Goal: Find specific page/section: Locate a particular part of the current website

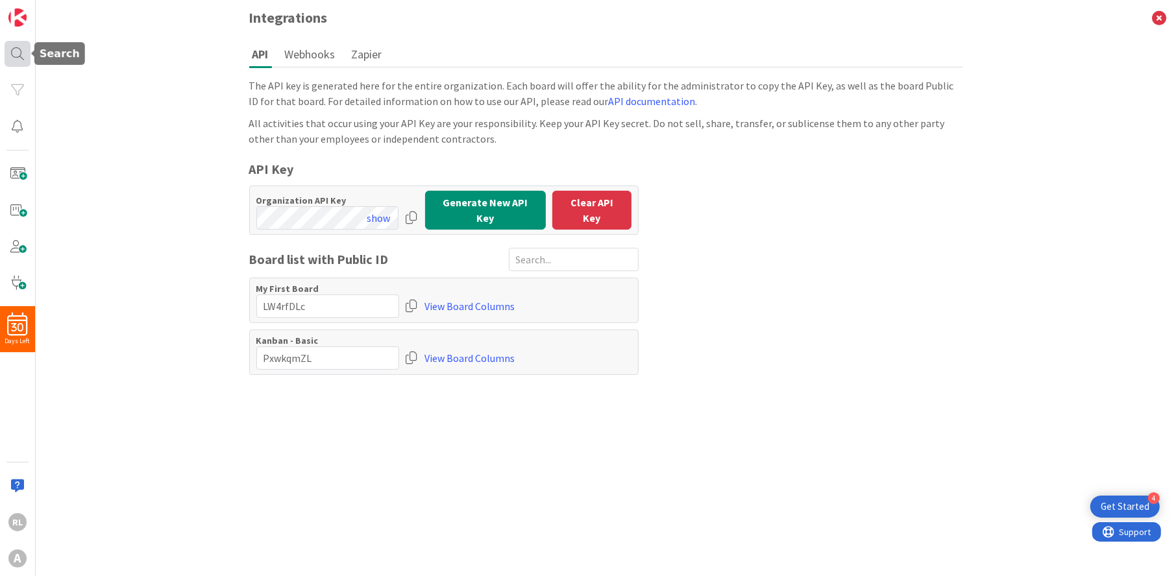
click at [17, 50] on div at bounding box center [18, 54] width 26 height 26
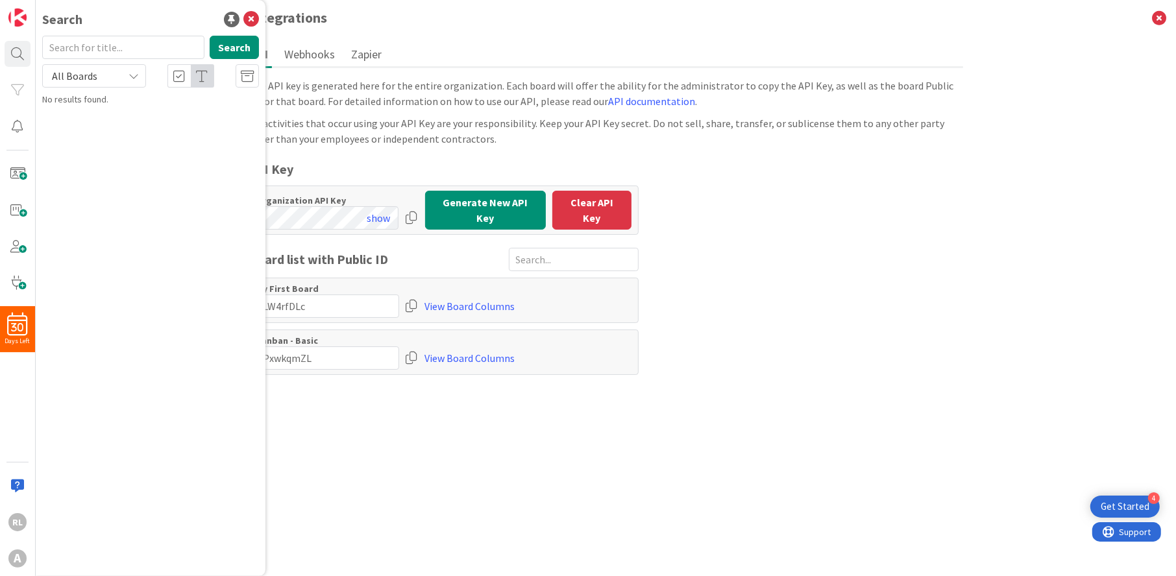
click at [156, 48] on input "text" at bounding box center [123, 47] width 162 height 23
type input "j"
click at [229, 48] on button "Search" at bounding box center [234, 47] width 49 height 23
click at [158, 132] on div "Search j Search All Boards No results found." at bounding box center [151, 288] width 230 height 576
click at [250, 16] on icon at bounding box center [251, 20] width 16 height 16
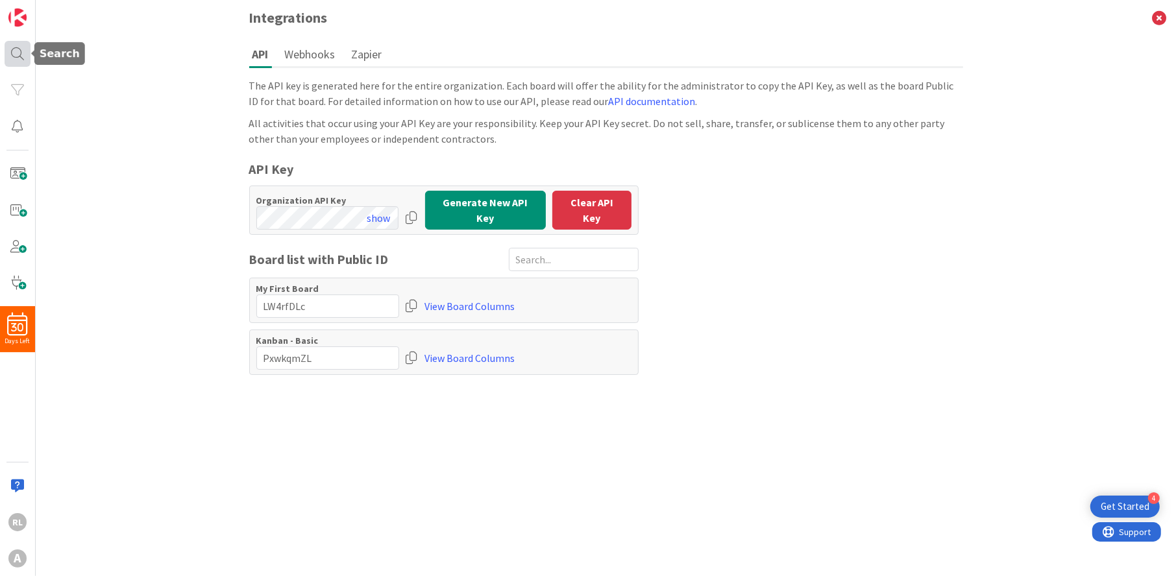
click at [19, 51] on div at bounding box center [18, 54] width 26 height 26
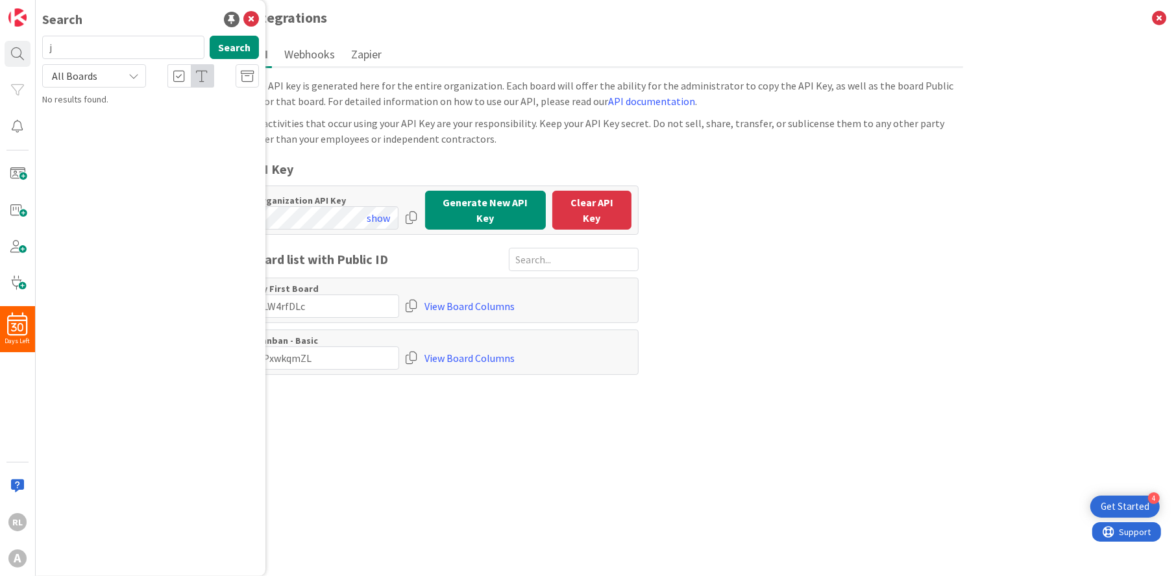
click at [137, 75] on icon at bounding box center [133, 76] width 10 height 10
click at [252, 18] on icon at bounding box center [251, 20] width 16 height 16
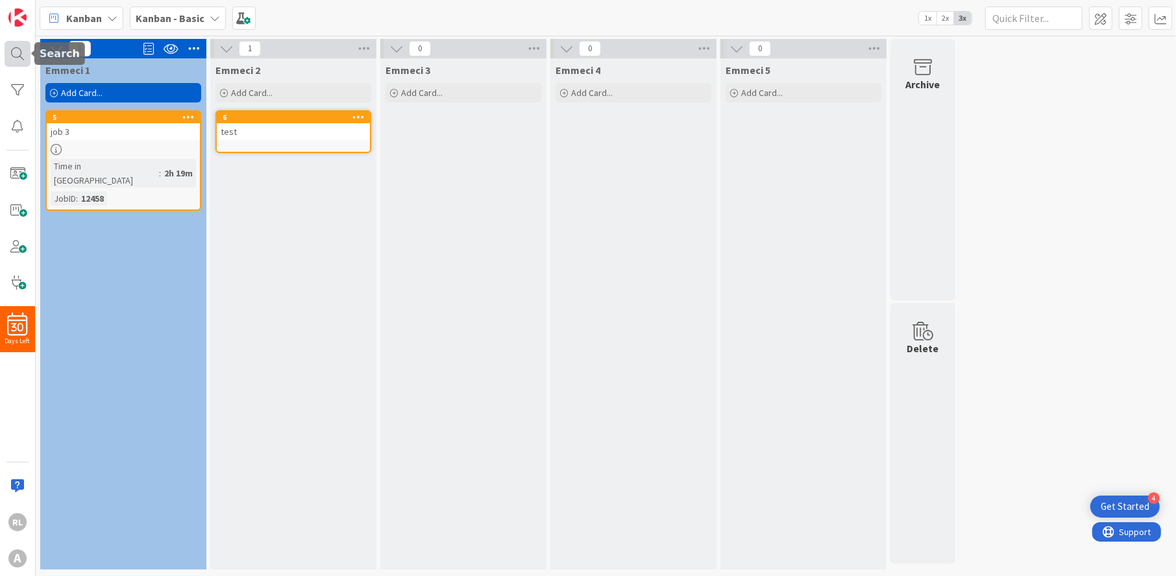
click at [17, 57] on div at bounding box center [18, 54] width 26 height 26
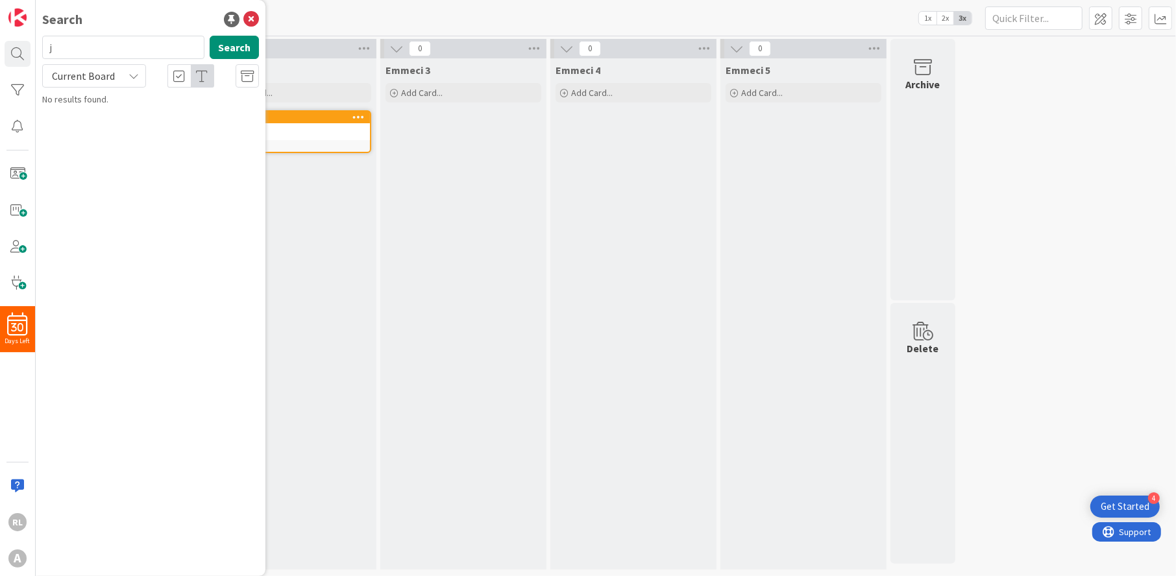
click at [120, 51] on input "j" at bounding box center [123, 47] width 162 height 23
click at [231, 46] on button "Search" at bounding box center [234, 47] width 49 height 23
drag, startPoint x: 112, startPoint y: 44, endPoint x: 28, endPoint y: 44, distance: 84.4
click at [28, 44] on div "30 Days Left RL A Search job Search Current Board Kanban - Basic › Emmeci 1 5 j…" at bounding box center [18, 288] width 36 height 576
drag, startPoint x: 86, startPoint y: 45, endPoint x: 26, endPoint y: 41, distance: 59.9
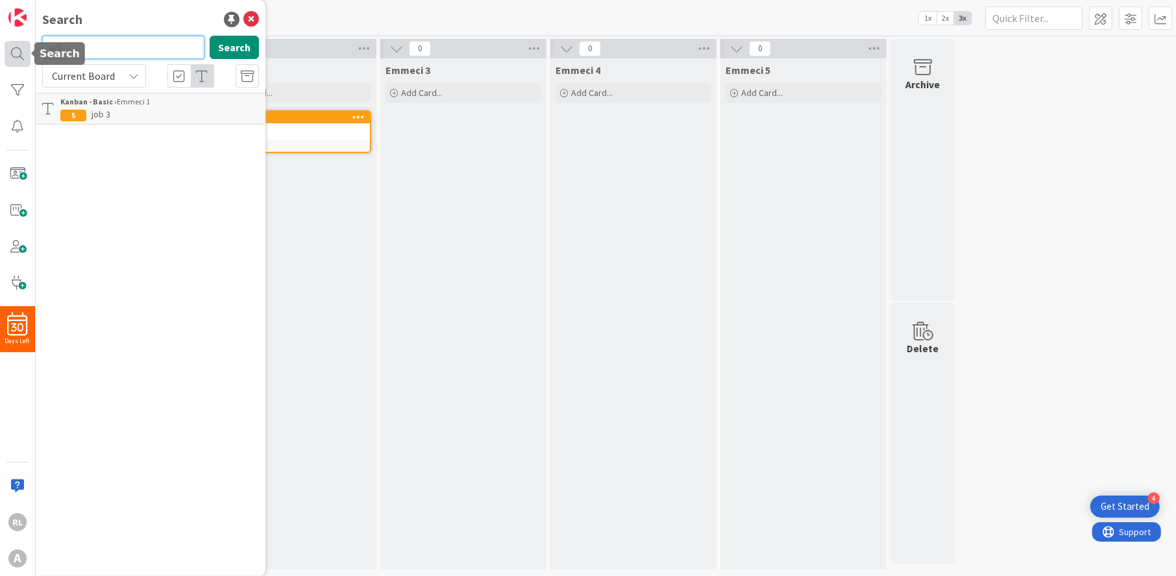
click at [26, 41] on div "30 Days Left RL A Search w0- Search Current Board Kanban - Basic › Emmeci 1 5 j…" at bounding box center [18, 288] width 36 height 576
type input "wo-1234"
click at [225, 43] on button "Search" at bounding box center [234, 47] width 49 height 23
click at [143, 42] on input "wo-1234" at bounding box center [123, 47] width 162 height 23
click at [133, 79] on icon at bounding box center [133, 76] width 10 height 10
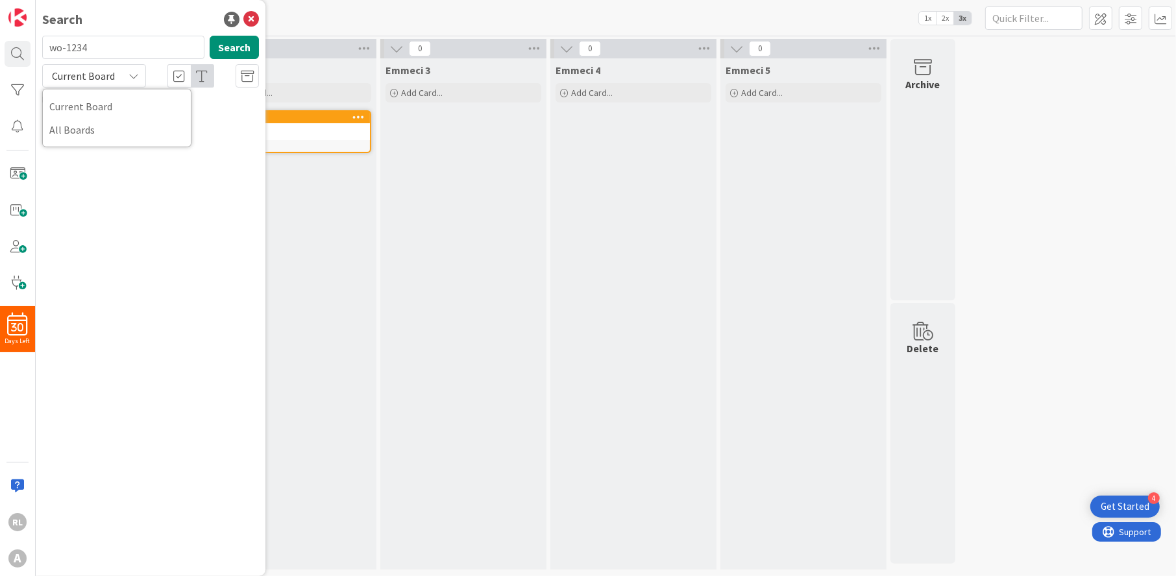
click at [133, 79] on icon at bounding box center [133, 76] width 10 height 10
click at [256, 18] on icon at bounding box center [251, 20] width 16 height 16
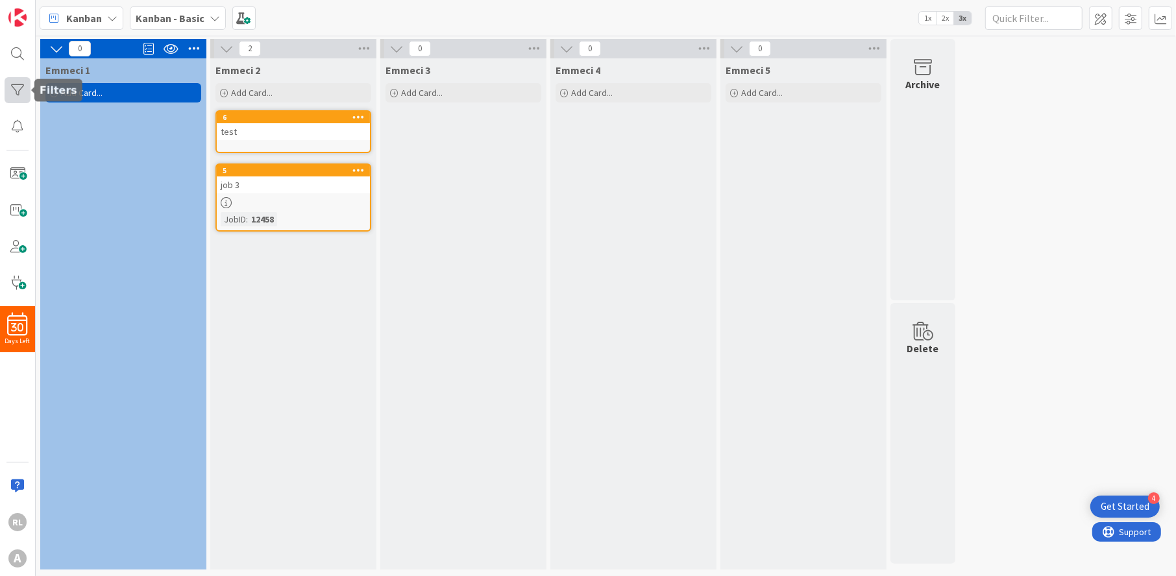
click at [21, 83] on div at bounding box center [18, 90] width 26 height 26
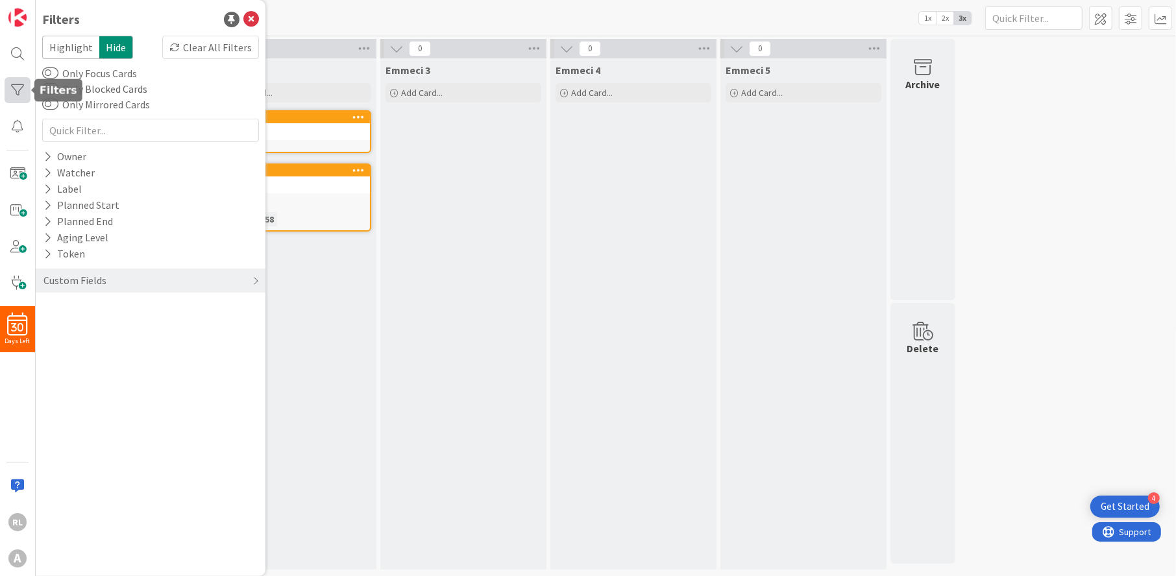
click at [21, 83] on div at bounding box center [18, 90] width 26 height 26
click at [249, 16] on icon at bounding box center [251, 20] width 16 height 16
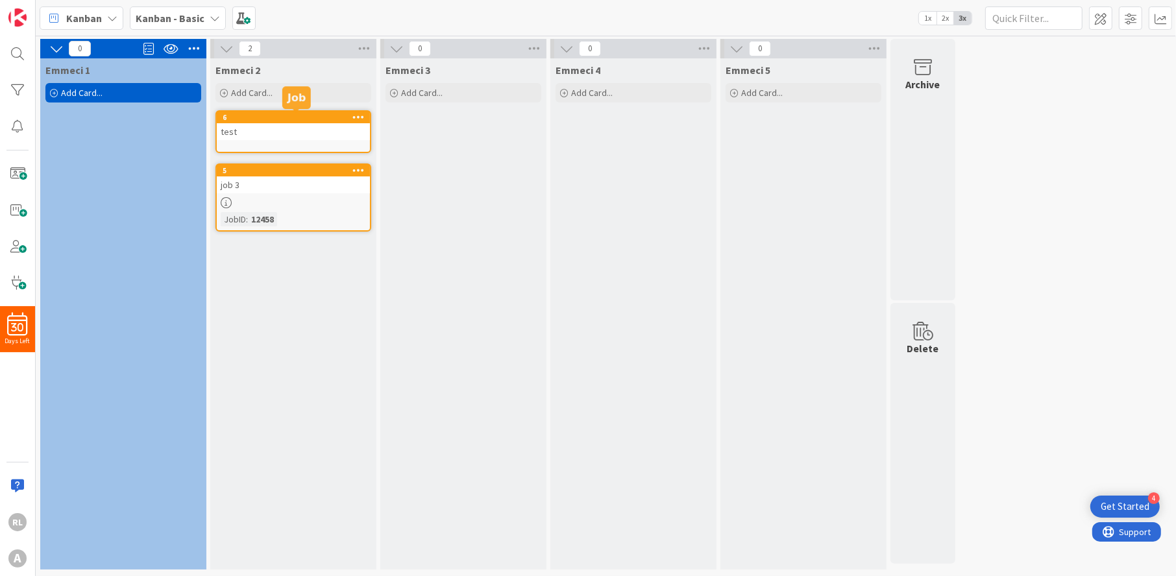
click at [260, 121] on div "6" at bounding box center [296, 117] width 147 height 9
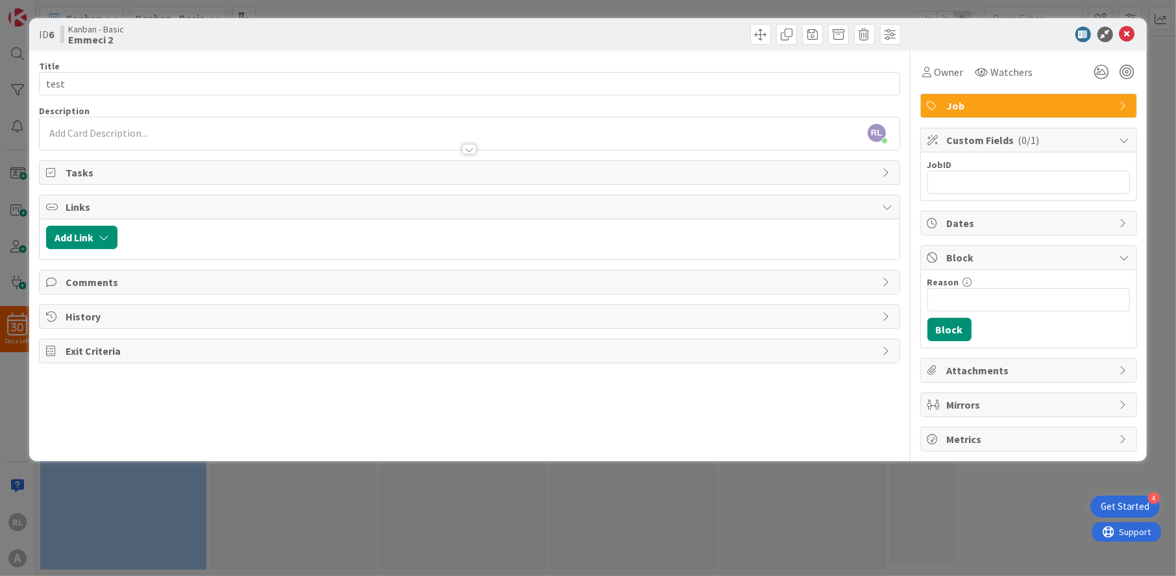
click at [260, 122] on div "[PERSON_NAME] [PERSON_NAME] just joined" at bounding box center [469, 133] width 859 height 32
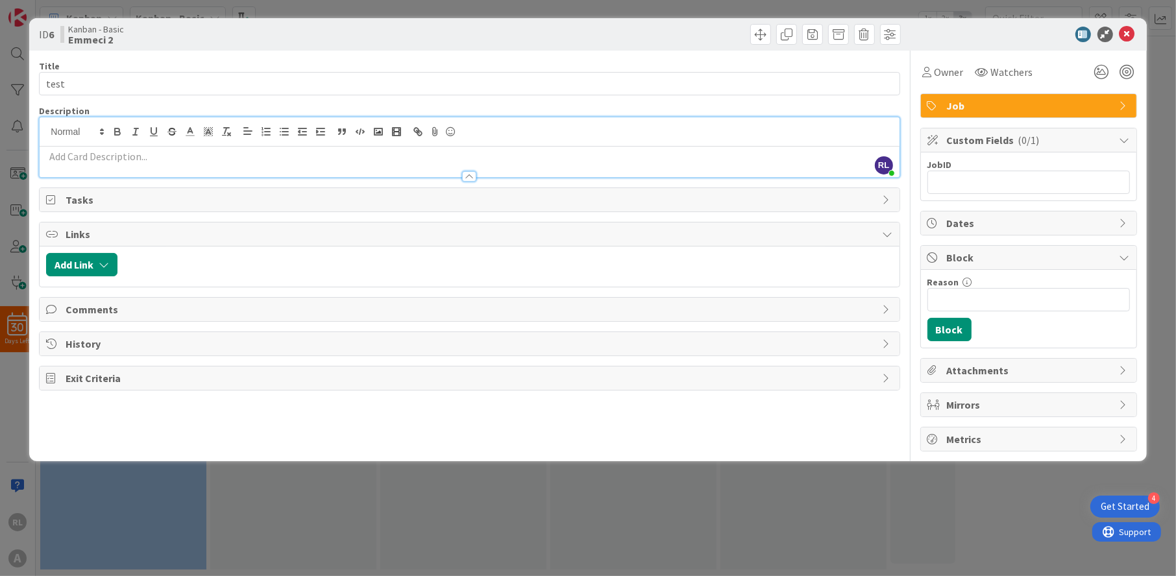
click at [249, 156] on p at bounding box center [469, 156] width 846 height 15
